Goal: Task Accomplishment & Management: Manage account settings

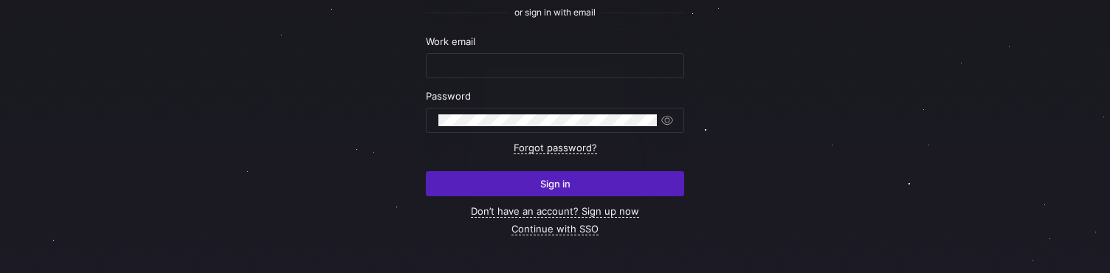
scroll to position [188, 0]
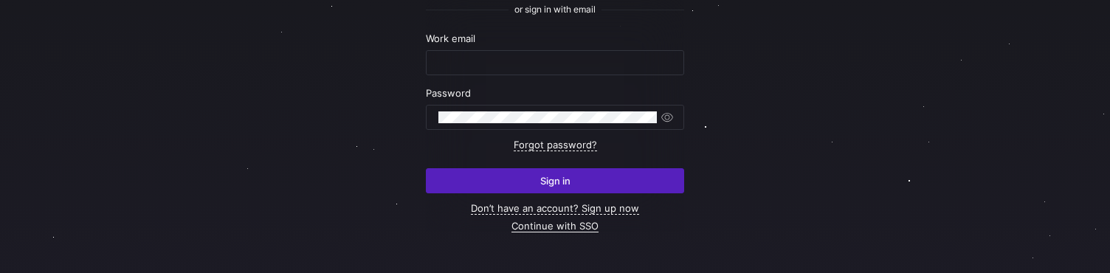
click at [558, 230] on link "Continue with SSO" at bounding box center [554, 226] width 87 height 13
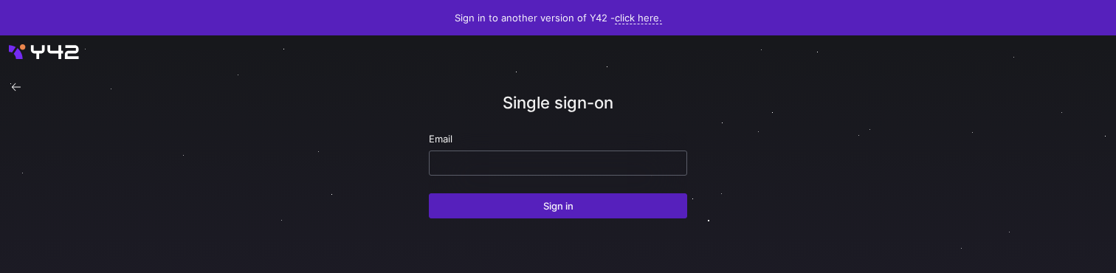
click at [534, 170] on div at bounding box center [557, 163] width 233 height 24
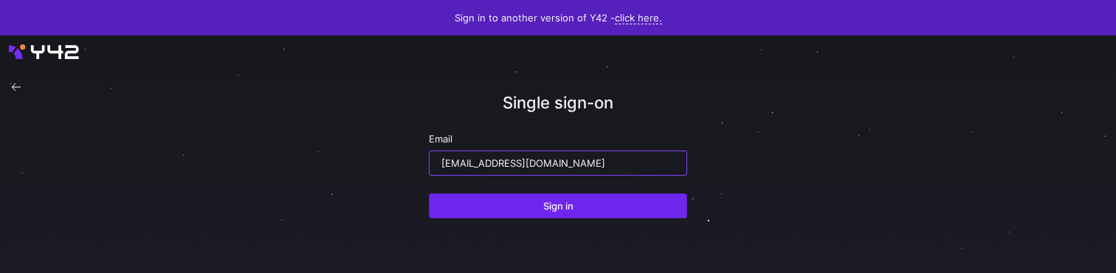
type input "ppatida2@cisco.com"
click at [545, 206] on span "Sign in" at bounding box center [558, 206] width 30 height 12
